Goal: Use online tool/utility: Utilize a website feature to perform a specific function

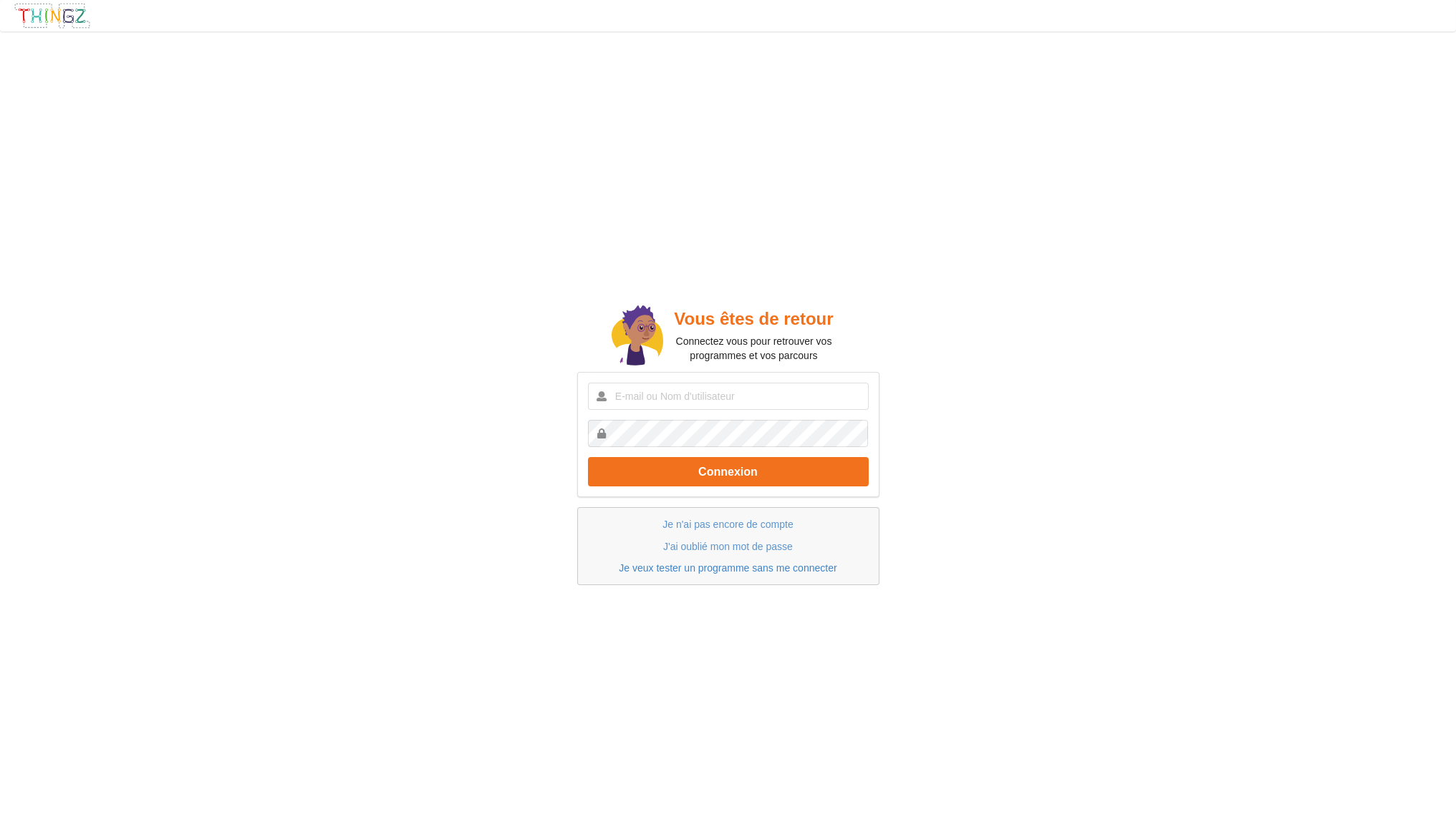
click at [739, 566] on link "Je veux tester un programme sans me connecter" at bounding box center [728, 569] width 218 height 12
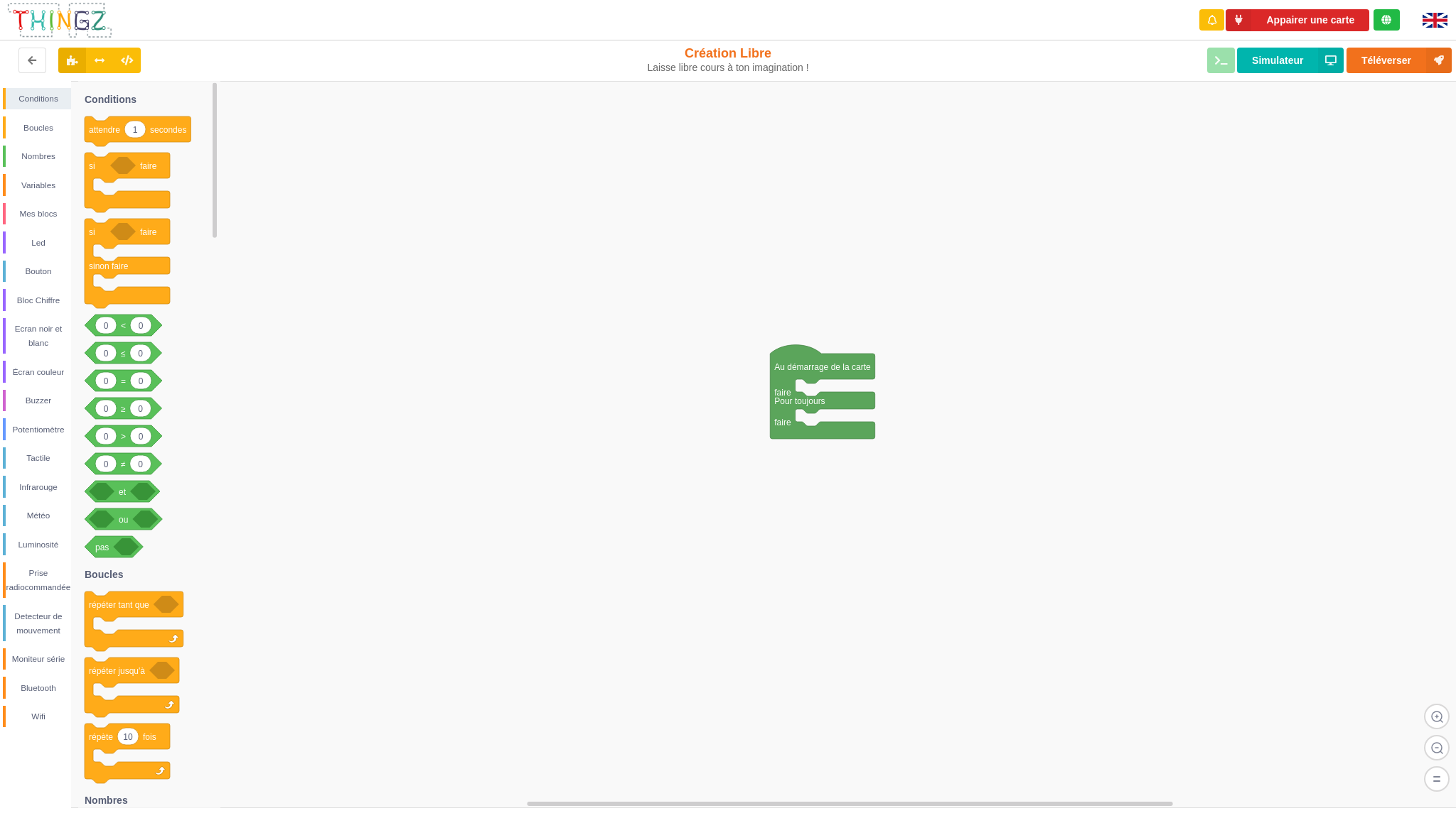
click at [1430, 21] on img at bounding box center [1435, 20] width 25 height 15
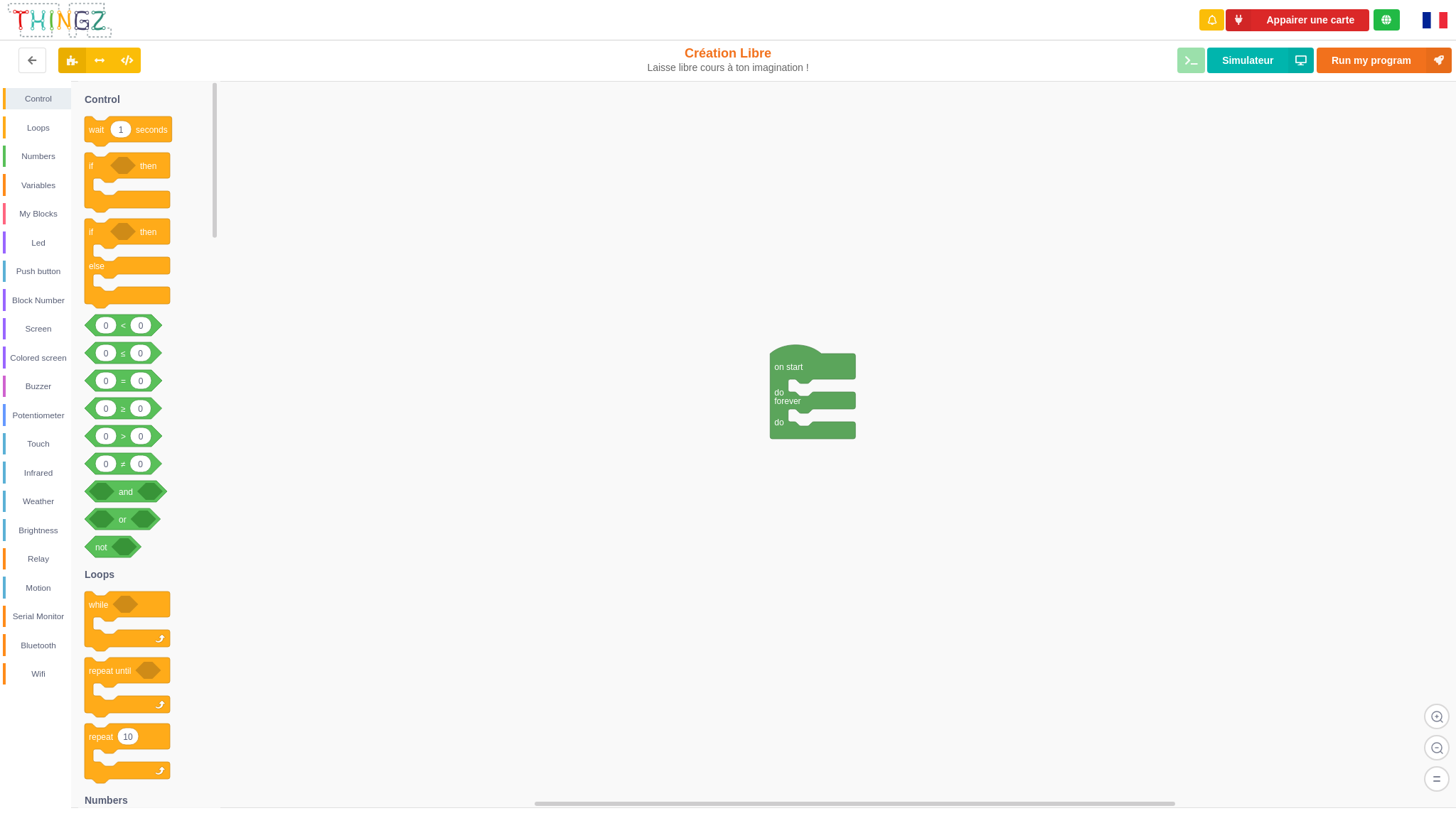
click at [1432, 21] on img at bounding box center [1435, 20] width 25 height 16
